Goal: Information Seeking & Learning: Find specific page/section

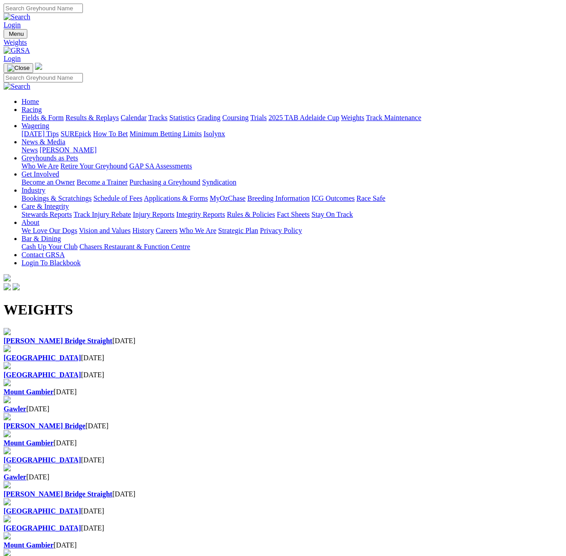
click at [177, 301] on h1 "WEIGHTS" at bounding box center [283, 309] width 558 height 17
click at [60, 337] on b "[PERSON_NAME] Bridge Straight" at bounding box center [58, 341] width 109 height 8
click at [206, 301] on h1 "WEIGHTS" at bounding box center [283, 309] width 558 height 17
click at [51, 337] on b "[PERSON_NAME] Bridge Straight" at bounding box center [58, 341] width 109 height 8
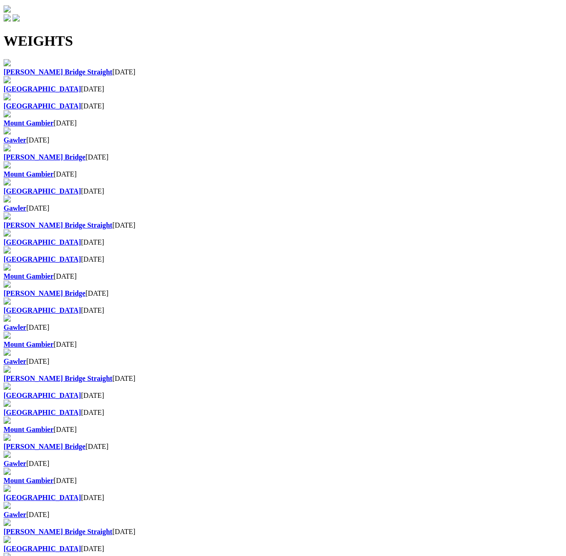
scroll to position [84, 0]
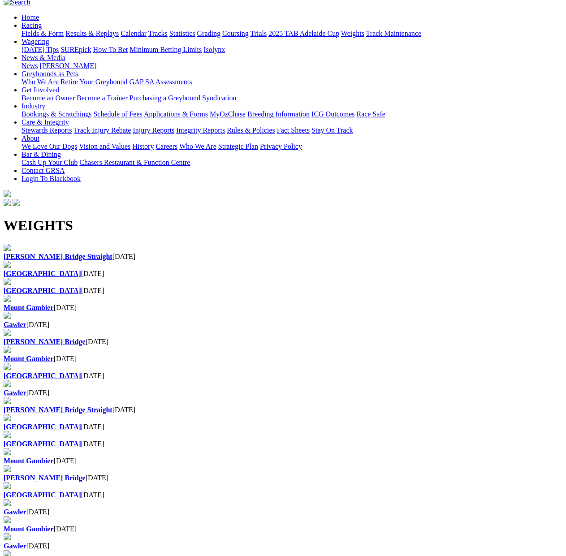
click at [64, 253] on div "Murray Bridge Straight 23 Sep 2025" at bounding box center [283, 257] width 558 height 8
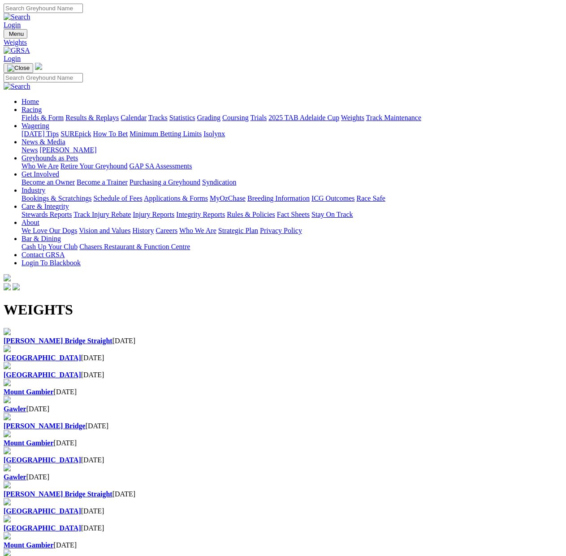
click at [36, 114] on link "Fields & Form" at bounding box center [42, 118] width 42 height 8
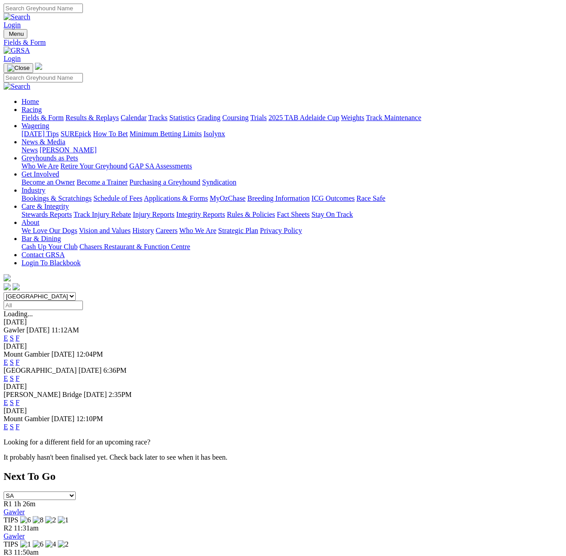
click at [50, 326] on span "Today" at bounding box center [37, 330] width 23 height 8
click at [8, 334] on link "E" at bounding box center [6, 338] width 4 height 8
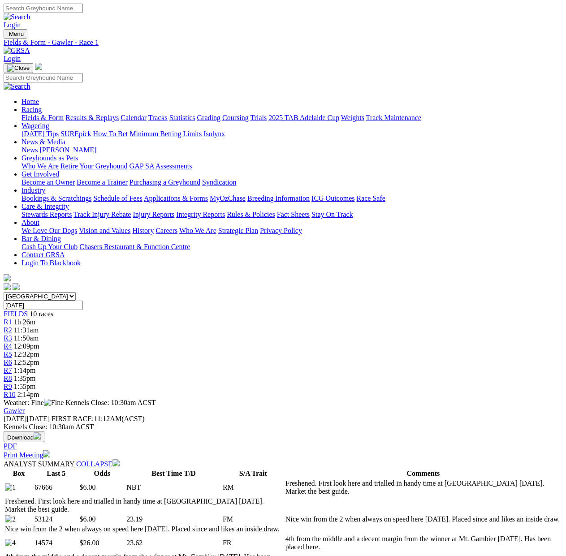
click at [44, 431] on button "Download" at bounding box center [24, 436] width 41 height 11
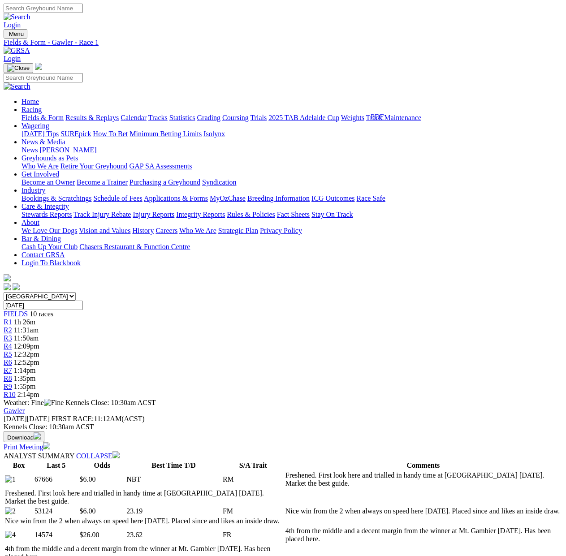
click at [246, 407] on div "Gawler Wednesday 24 Sep 2025 FIRST RACE: 11:12AM(ACST) Kennels Close: 10:30am A…" at bounding box center [283, 429] width 558 height 44
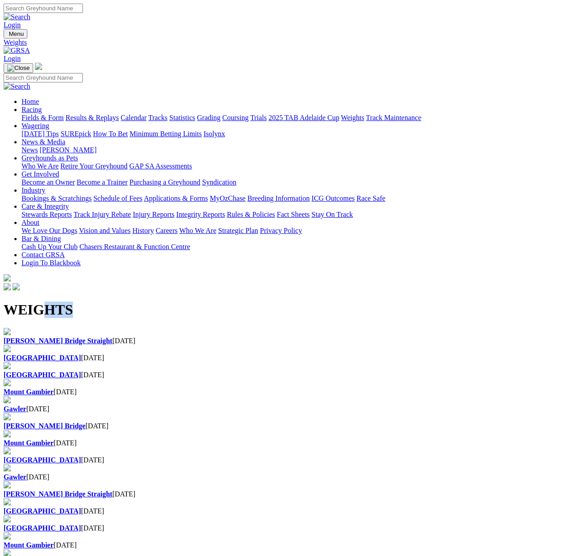
drag, startPoint x: 195, startPoint y: 107, endPoint x: 45, endPoint y: 110, distance: 150.5
click at [45, 301] on h1 "WEIGHTS" at bounding box center [283, 309] width 558 height 17
click at [44, 301] on h1 "WEIGHTS" at bounding box center [283, 309] width 558 height 17
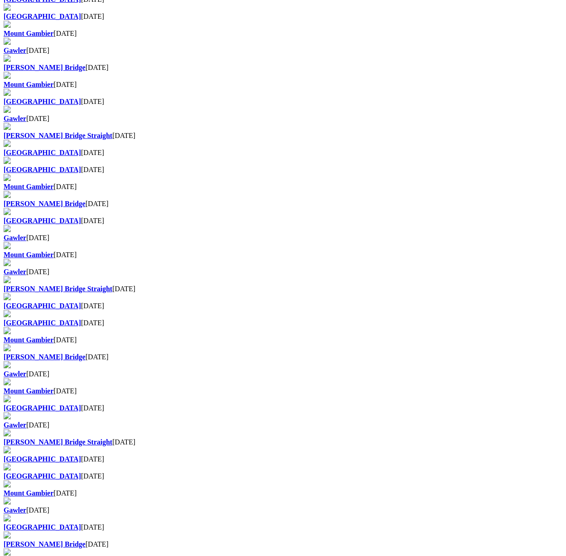
scroll to position [45, 0]
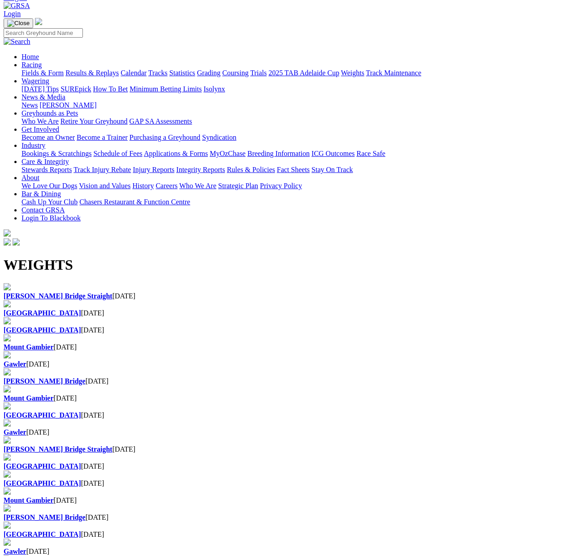
click at [63, 292] on b "[PERSON_NAME] Bridge Straight" at bounding box center [58, 296] width 109 height 8
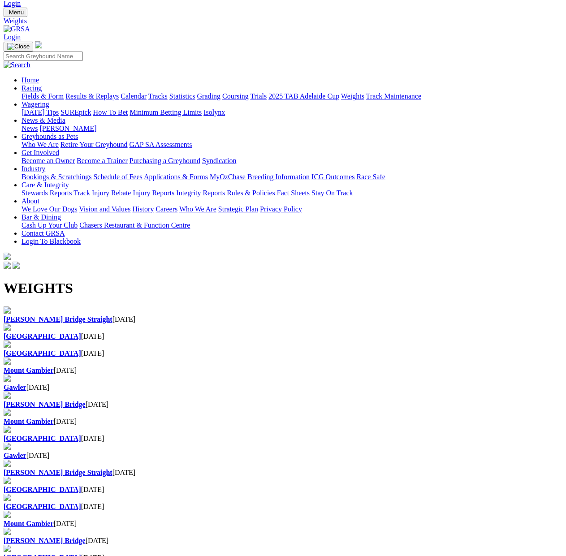
scroll to position [21, 0]
click at [81, 332] on b "[GEOGRAPHIC_DATA]" at bounding box center [42, 336] width 77 height 8
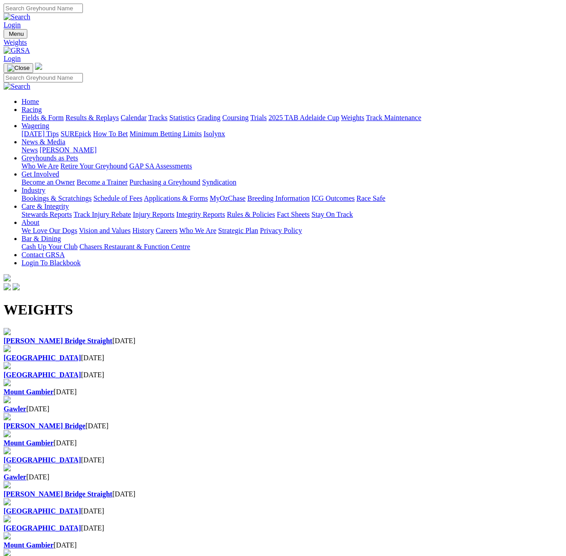
scroll to position [21, 0]
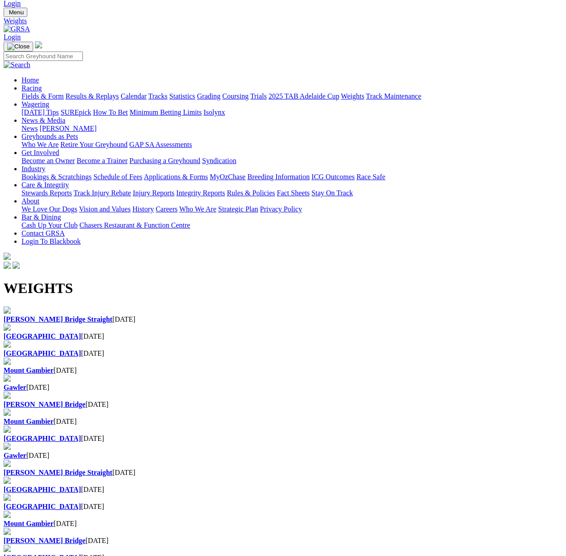
click at [341, 349] on div "[GEOGRAPHIC_DATA] [DATE]" at bounding box center [283, 353] width 558 height 8
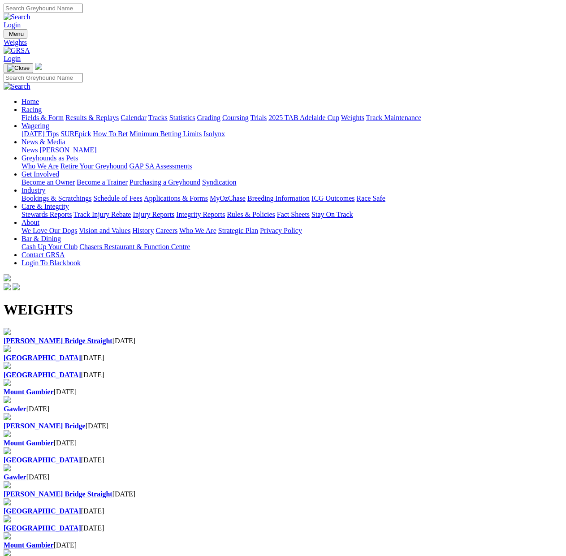
scroll to position [21, 0]
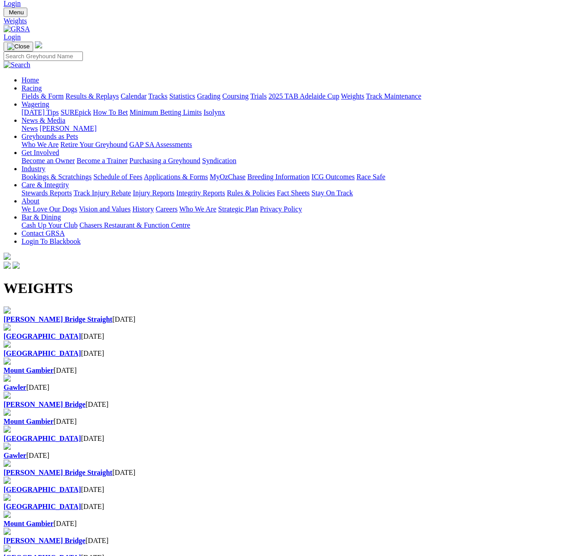
click at [498, 366] on div "Mount Gambier 21 Sep 2025" at bounding box center [283, 370] width 558 height 8
click at [62, 383] on div "Gawler 21 Sep 2025" at bounding box center [283, 387] width 558 height 8
click at [62, 315] on b "[PERSON_NAME] Bridge Straight" at bounding box center [58, 319] width 109 height 8
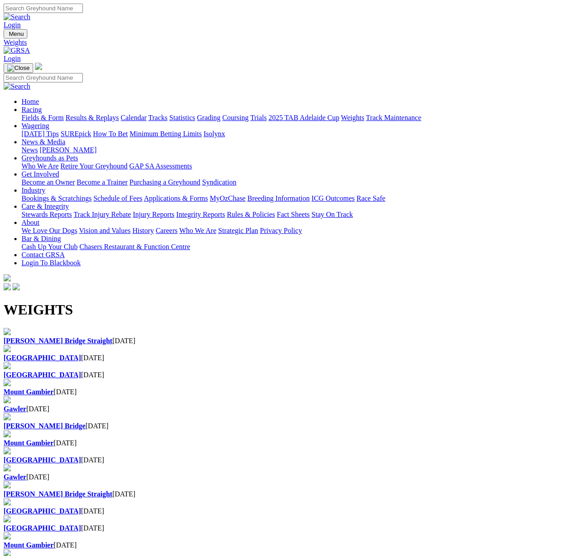
scroll to position [21, 0]
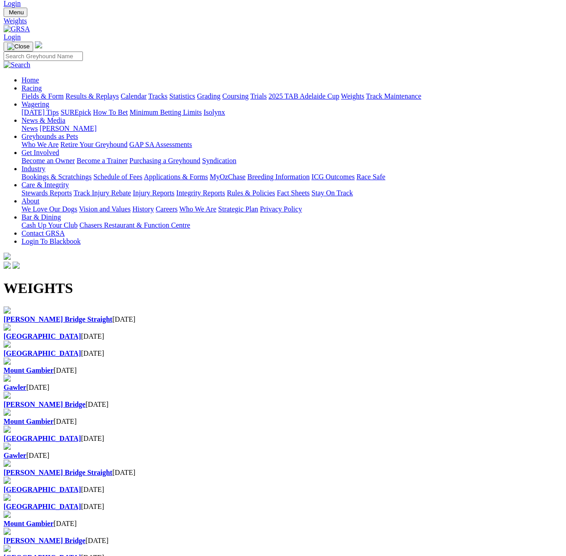
scroll to position [21, 0]
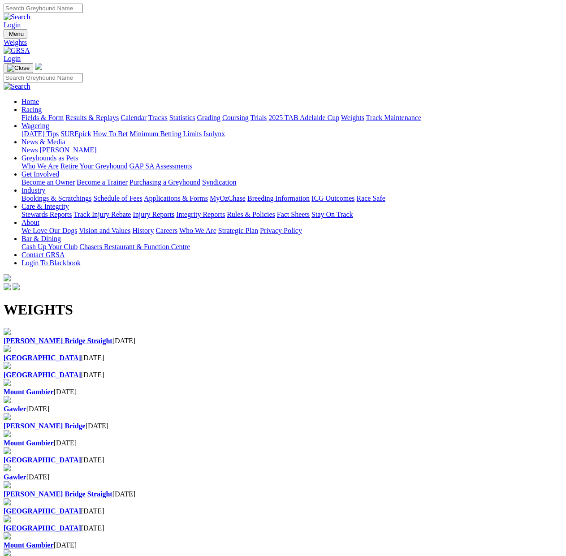
scroll to position [21, 0]
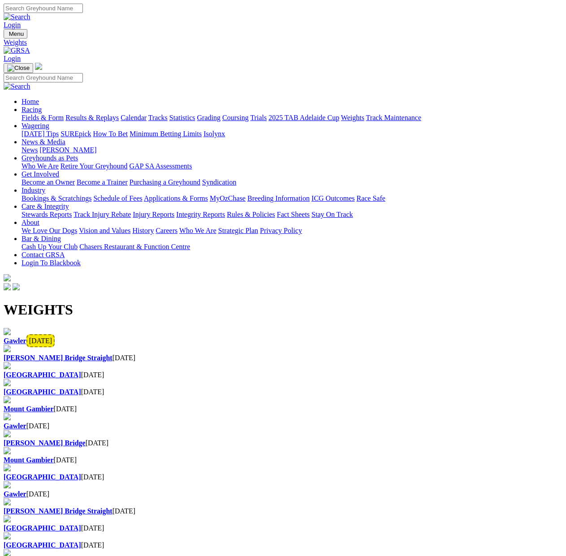
click at [201, 301] on h1 "WEIGHTS" at bounding box center [283, 309] width 558 height 17
click at [26, 337] on b "Gawler" at bounding box center [15, 341] width 23 height 8
